Goal: Transaction & Acquisition: Purchase product/service

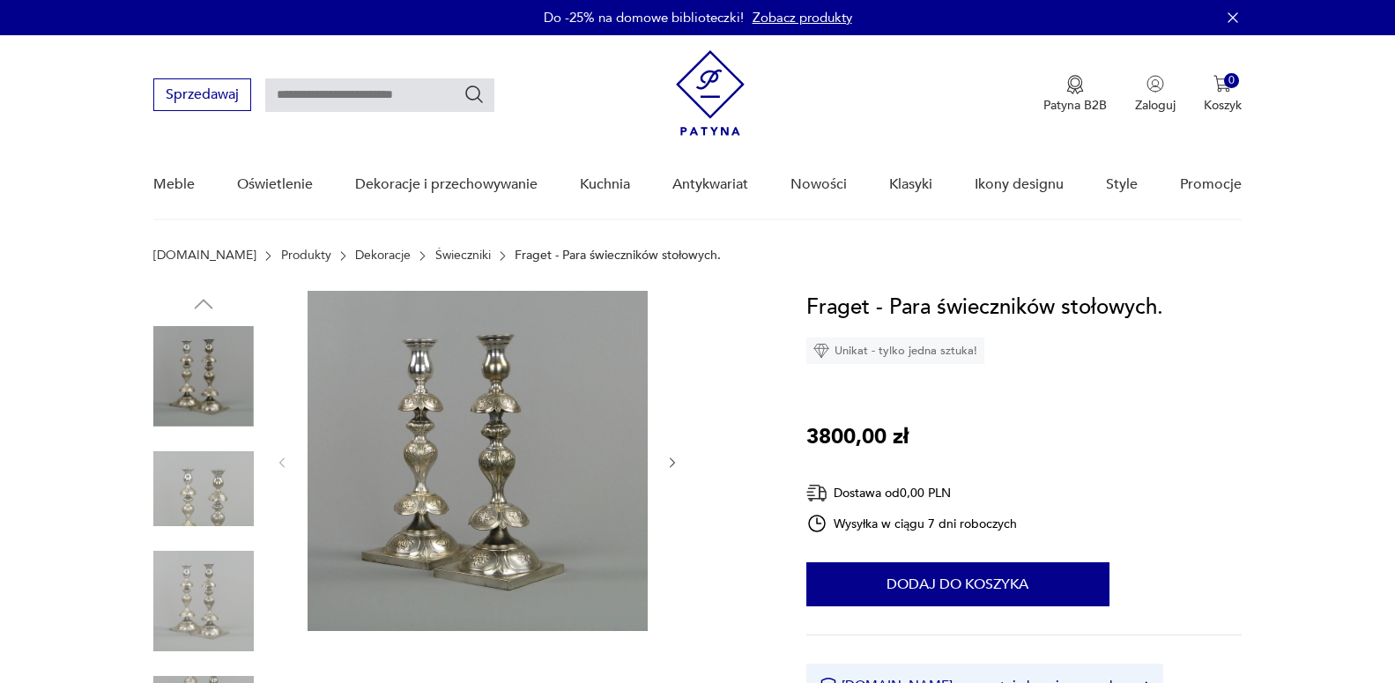
click at [675, 458] on icon "button" at bounding box center [672, 463] width 15 height 15
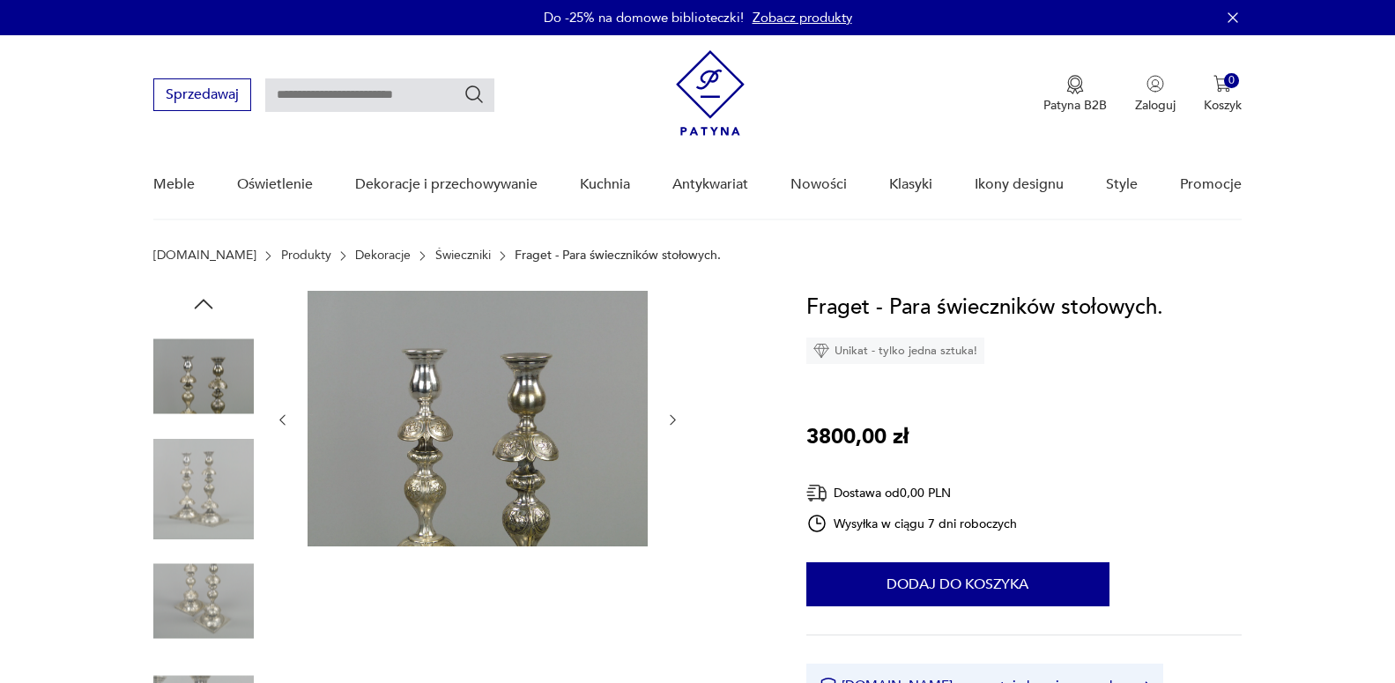
click at [675, 459] on div at bounding box center [477, 420] width 405 height 258
click at [678, 442] on div at bounding box center [477, 420] width 405 height 258
click at [677, 422] on icon "button" at bounding box center [672, 419] width 15 height 15
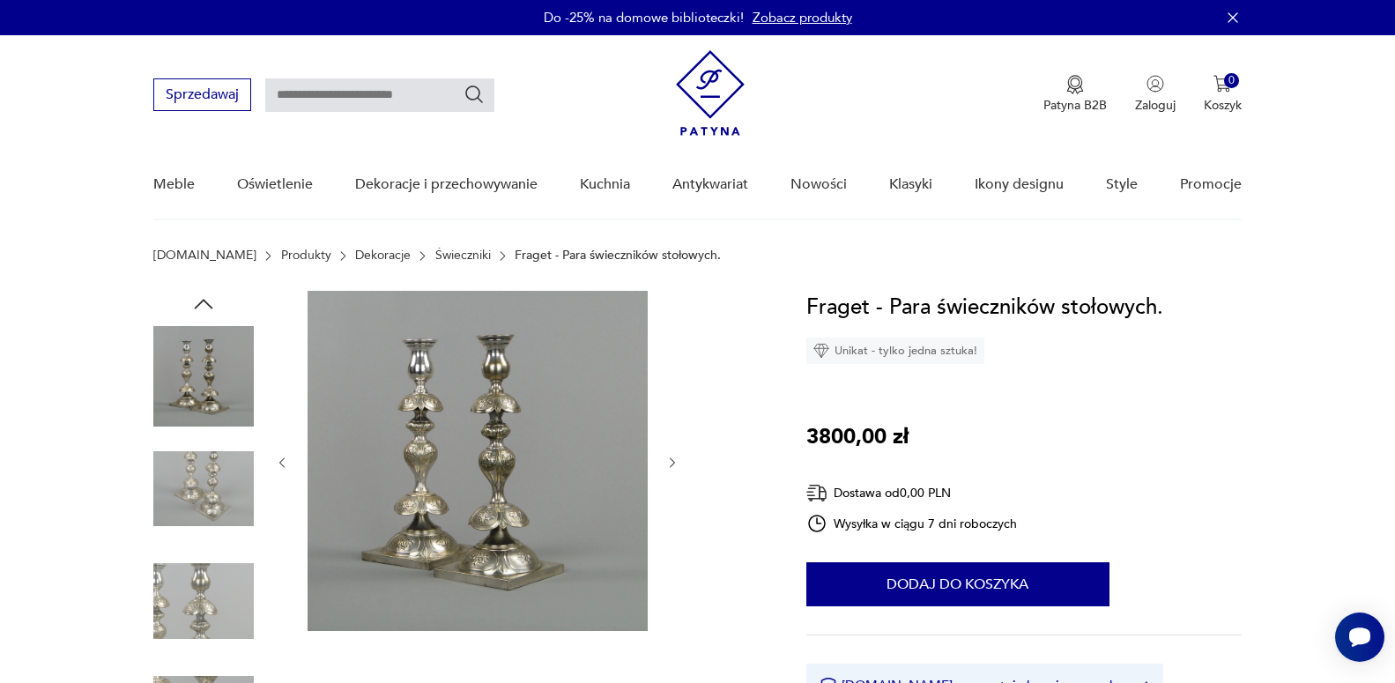
click at [677, 422] on div at bounding box center [477, 463] width 405 height 344
click at [674, 464] on icon "button" at bounding box center [672, 463] width 15 height 15
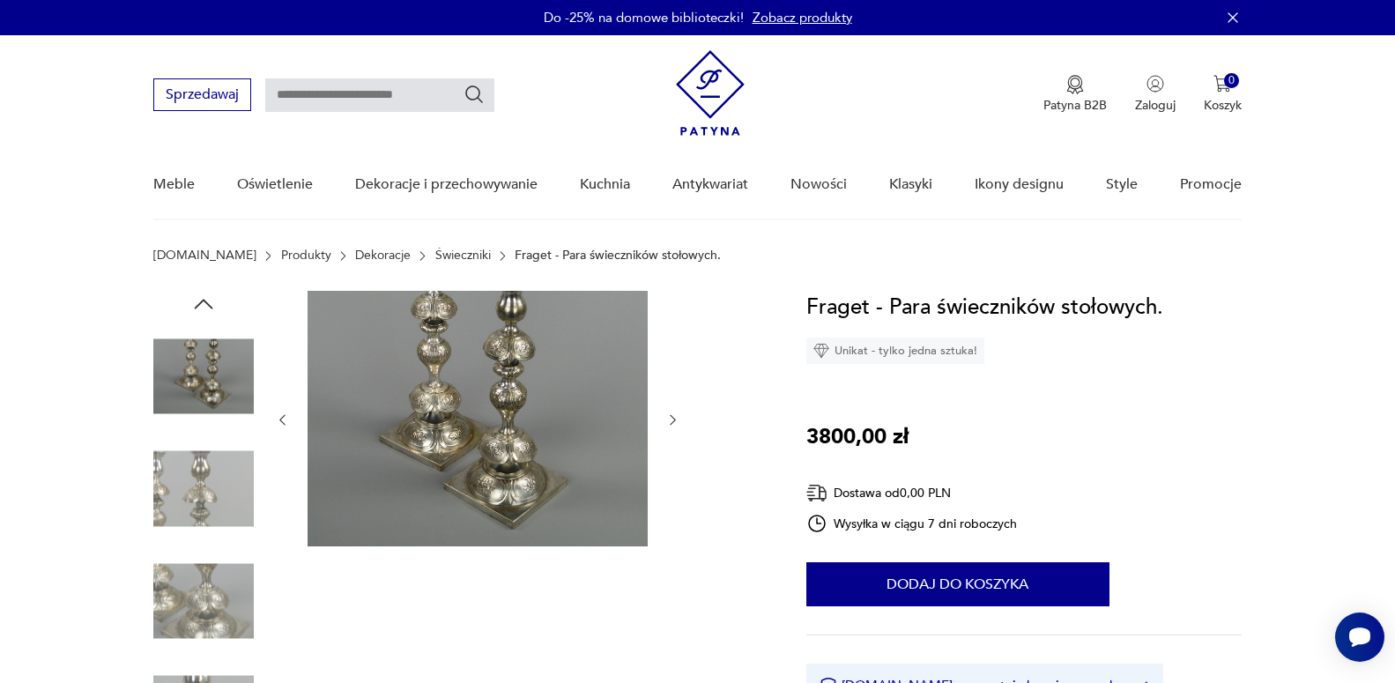
click at [674, 464] on div at bounding box center [477, 420] width 405 height 258
click at [671, 421] on icon "button" at bounding box center [672, 419] width 15 height 15
